Goal: Transaction & Acquisition: Book appointment/travel/reservation

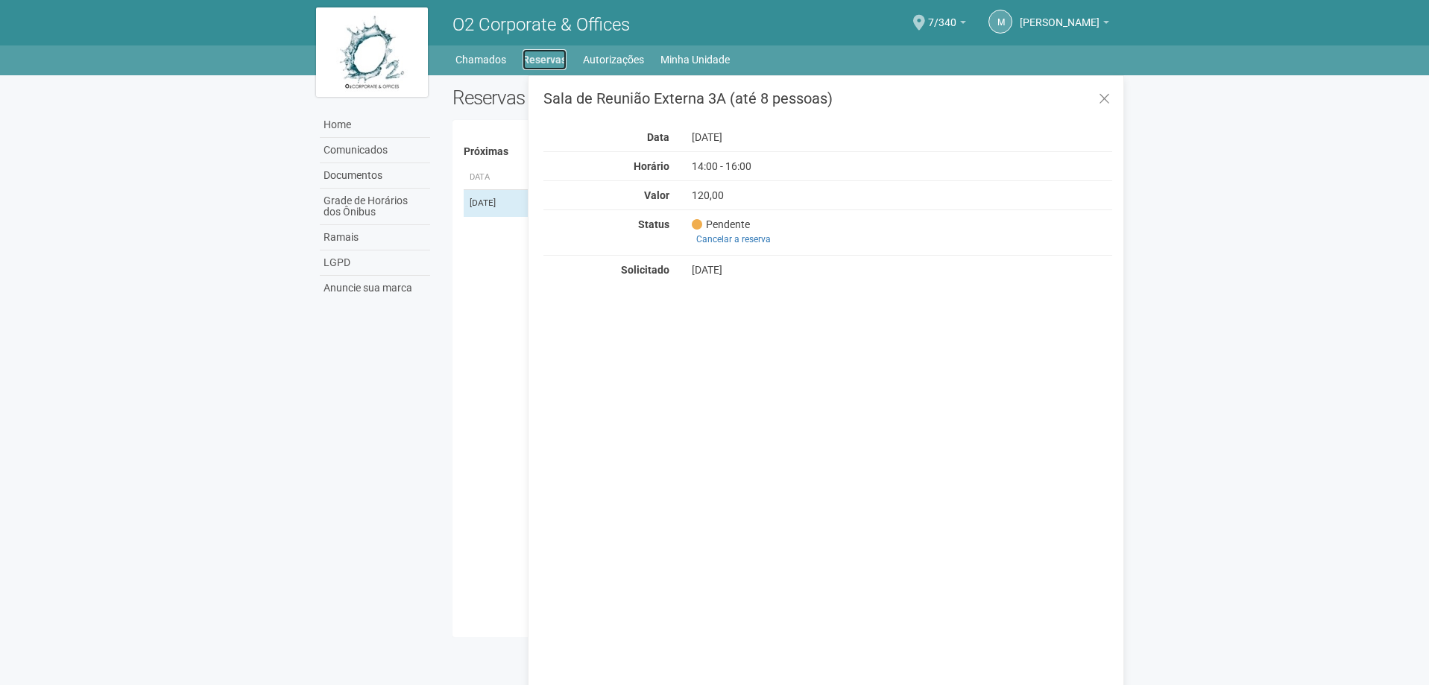
click at [534, 55] on link "Reservas" at bounding box center [545, 59] width 44 height 21
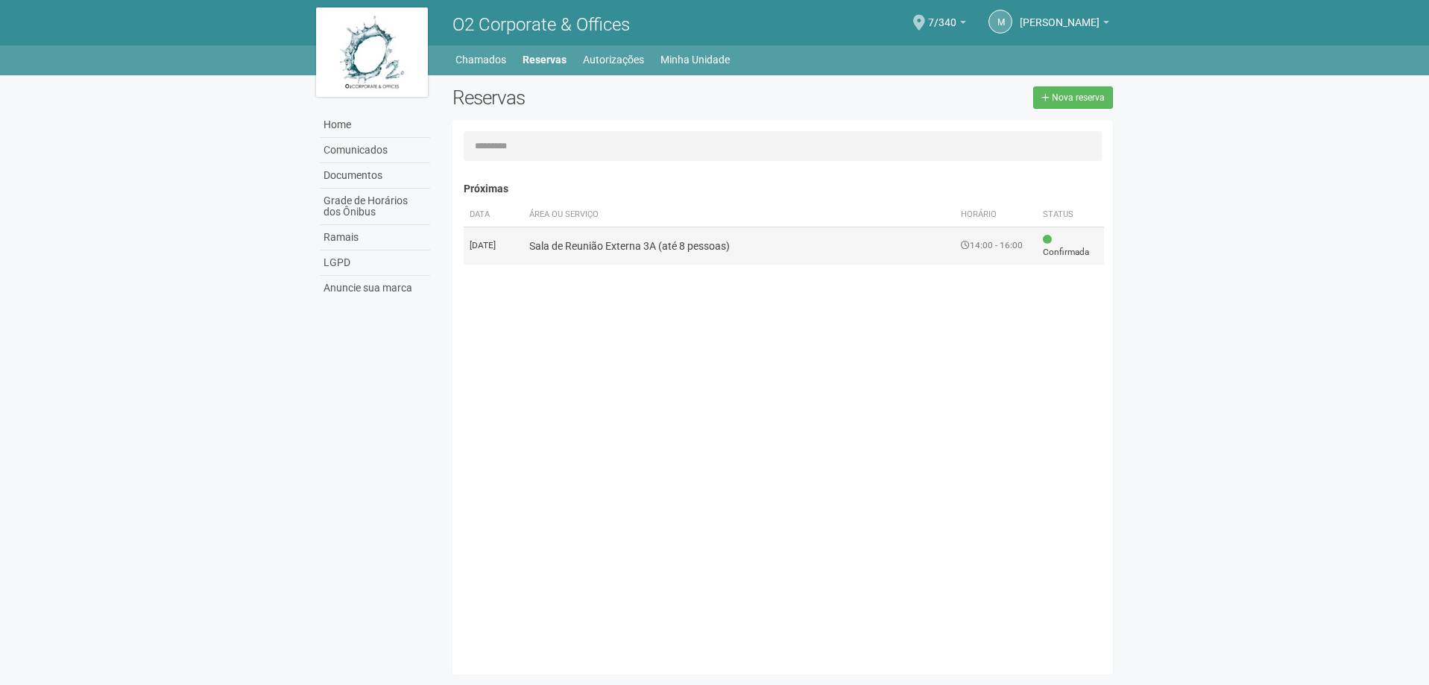
click at [1002, 248] on td "14:00 - 16:00" at bounding box center [996, 246] width 82 height 38
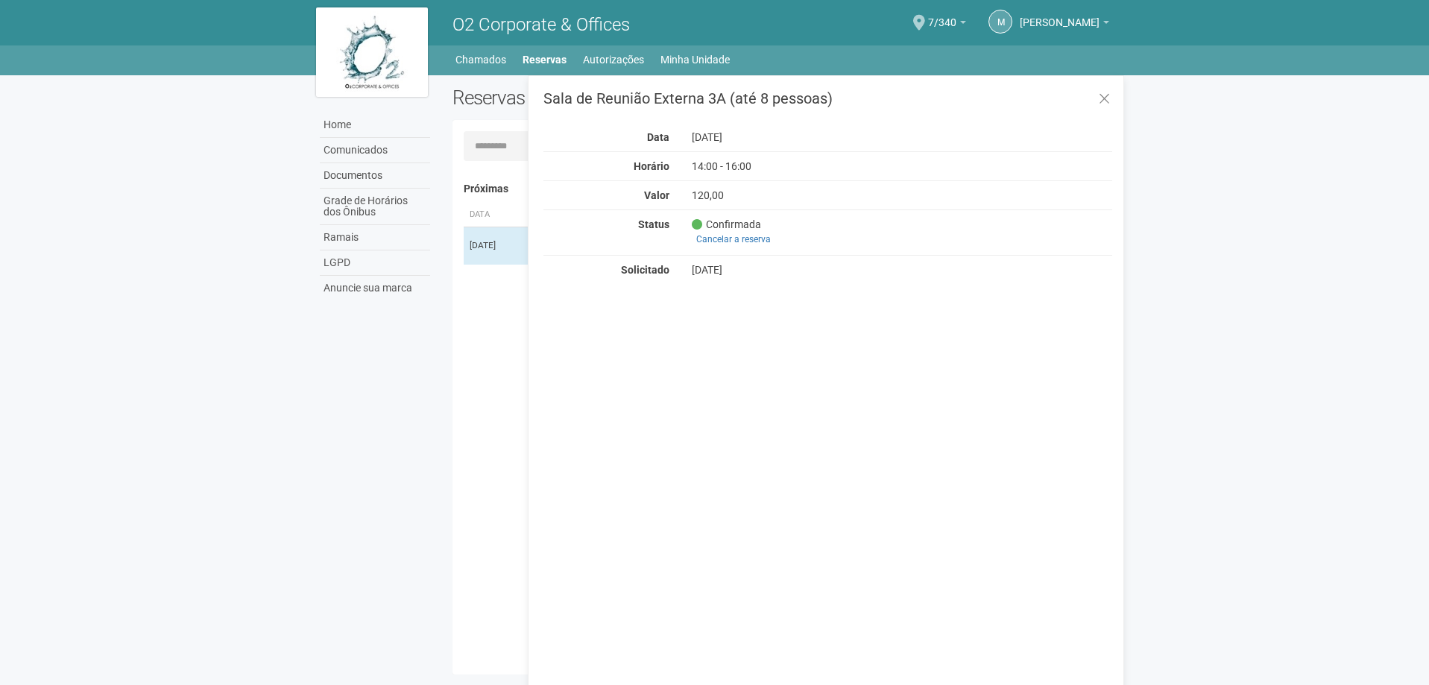
click at [1191, 273] on body "Aguarde... O2 Corporate & Offices M [PERSON_NAME] [PERSON_NAME] [PERSON_NAME][E…" at bounding box center [714, 342] width 1429 height 685
click at [1105, 95] on icon at bounding box center [1104, 99] width 11 height 15
